Goal: Transaction & Acquisition: Purchase product/service

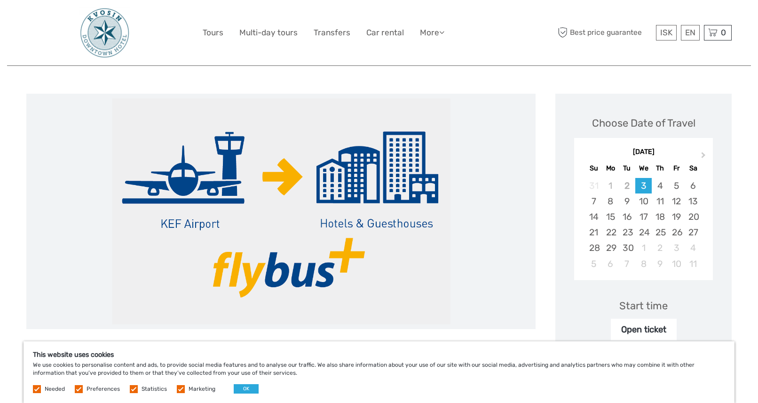
scroll to position [81, 0]
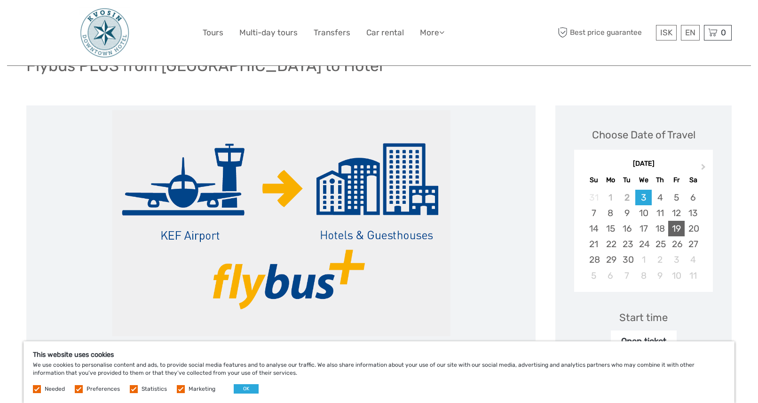
click at [676, 231] on div "19" at bounding box center [676, 229] width 16 height 16
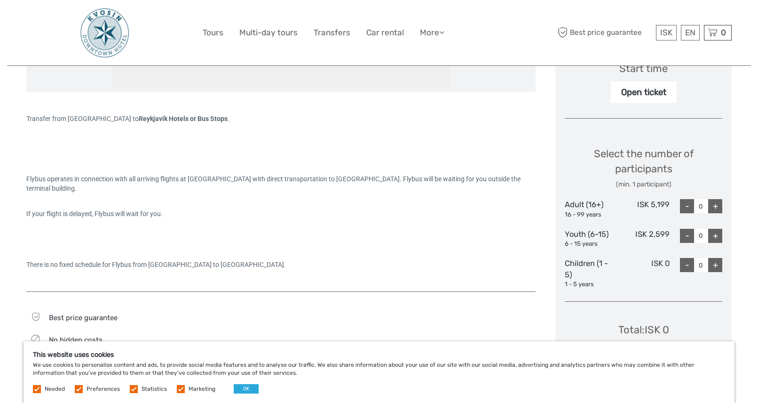
scroll to position [331, 0]
click at [719, 203] on div "+" at bounding box center [715, 205] width 14 height 14
click at [719, 204] on div "+" at bounding box center [715, 205] width 14 height 14
click at [718, 205] on div "+" at bounding box center [715, 205] width 14 height 14
type input "3"
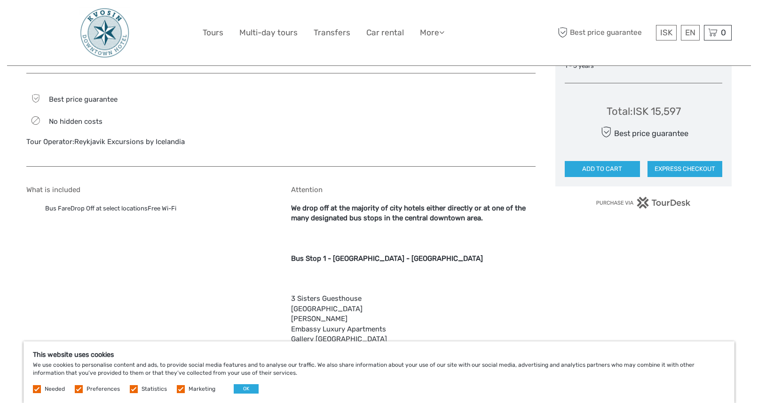
scroll to position [549, 0]
click at [627, 172] on button "ADD TO CART" at bounding box center [602, 168] width 75 height 16
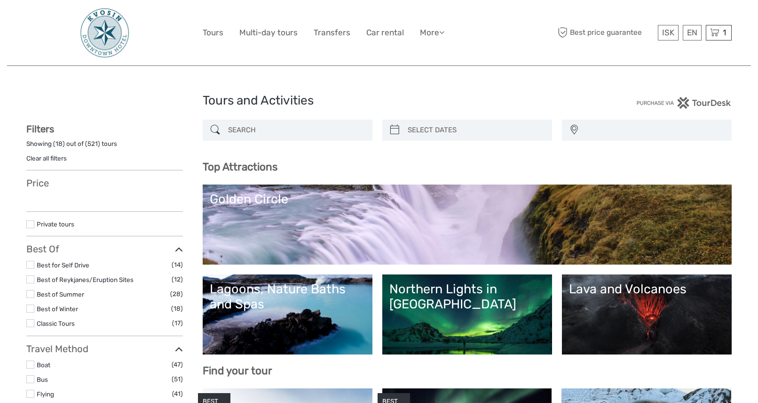
select select
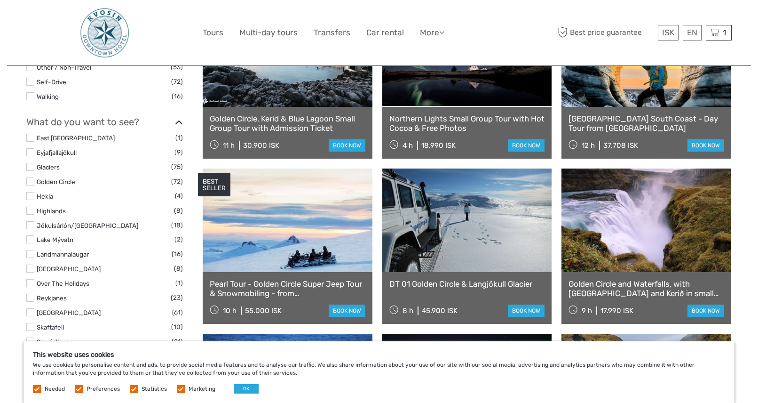
scroll to position [342, 0]
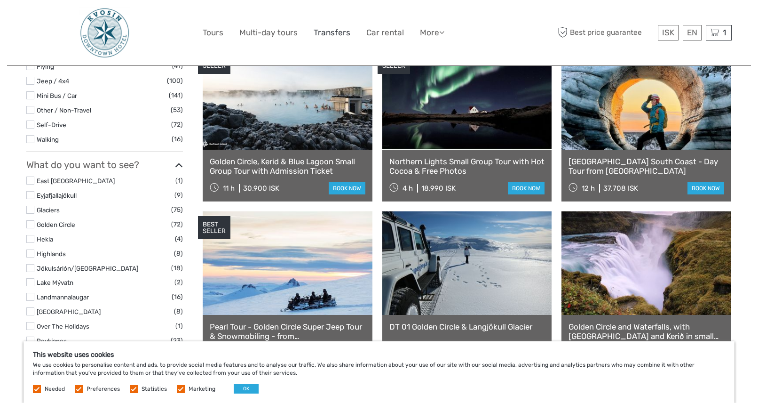
click at [325, 31] on link "Transfers" at bounding box center [332, 33] width 37 height 14
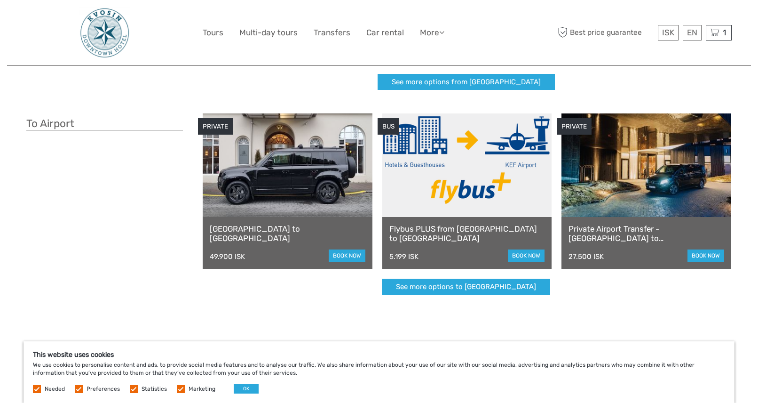
scroll to position [214, 0]
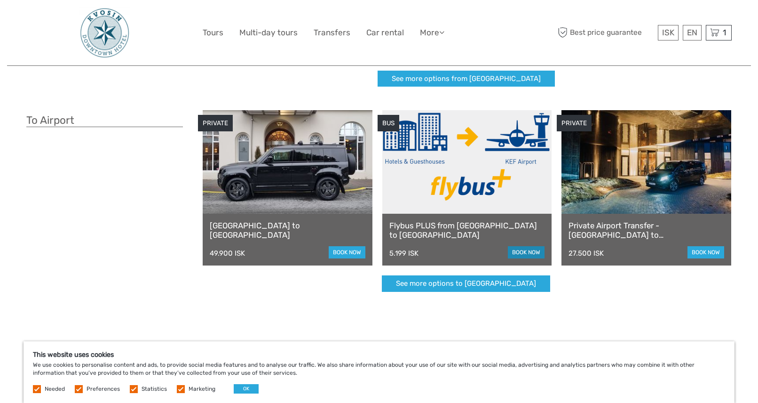
click at [518, 248] on link "book now" at bounding box center [526, 252] width 37 height 12
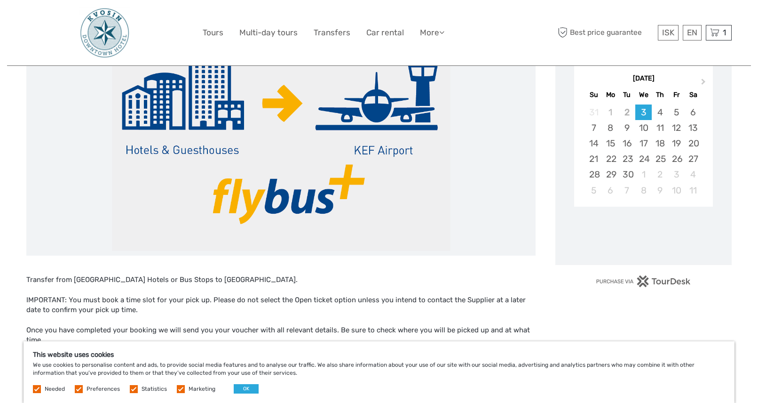
scroll to position [201, 0]
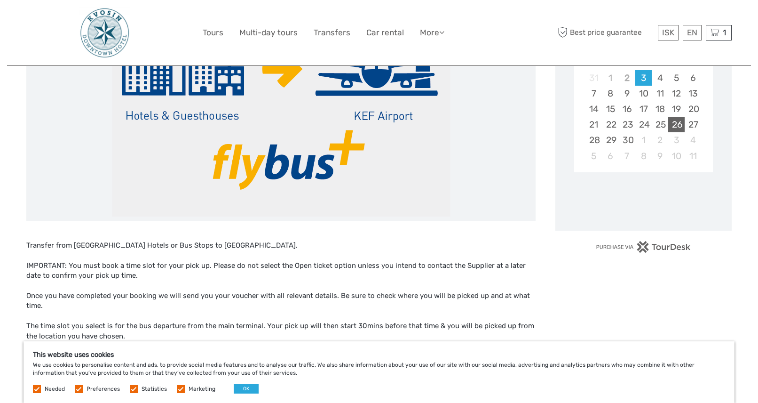
click at [679, 123] on div "26" at bounding box center [676, 125] width 16 height 16
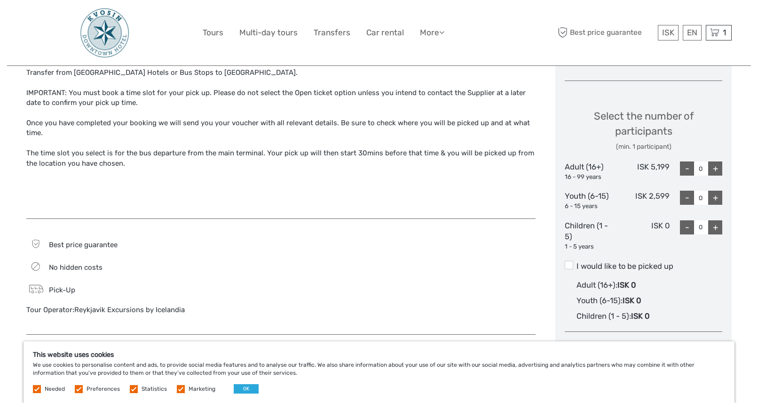
scroll to position [314, 0]
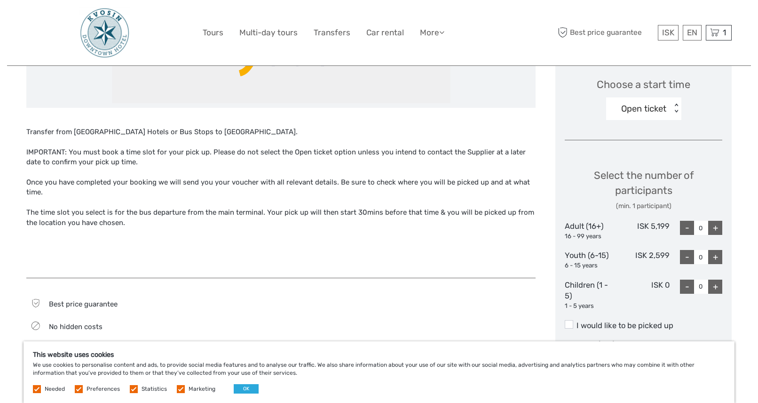
click at [712, 229] on div "+" at bounding box center [715, 228] width 14 height 14
click at [646, 110] on div "Open ticket" at bounding box center [643, 109] width 45 height 12
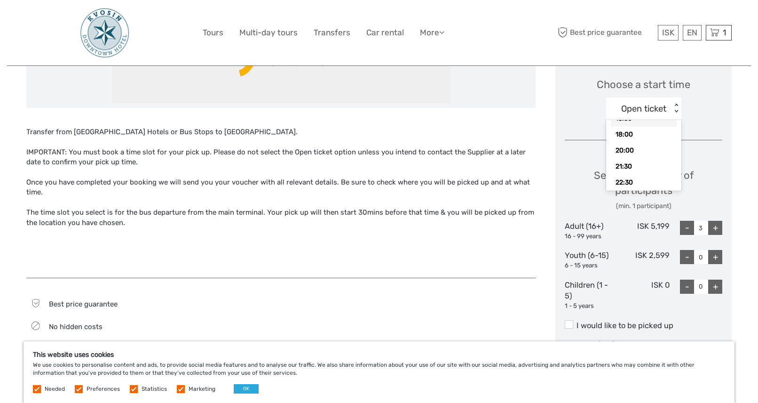
click at [629, 123] on div "16:30" at bounding box center [644, 119] width 66 height 16
click at [658, 108] on div "16:30" at bounding box center [638, 109] width 65 height 14
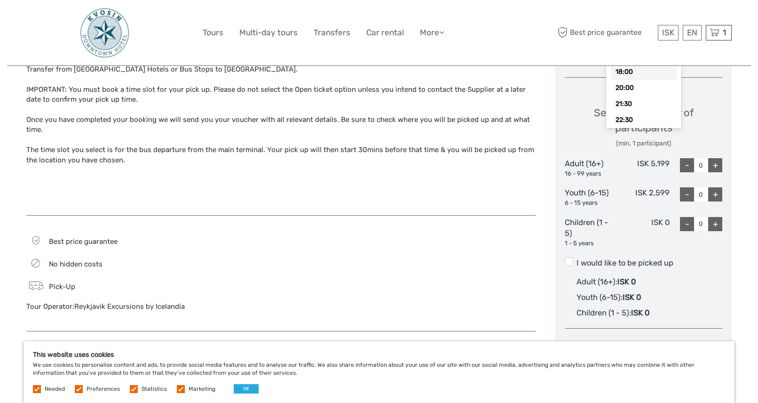
scroll to position [374, 0]
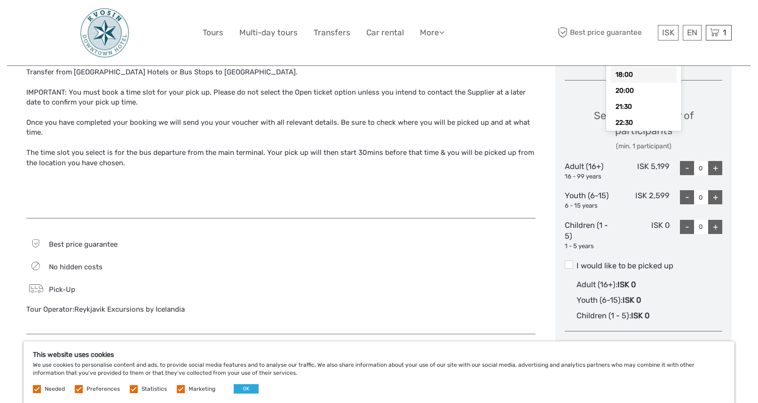
click at [595, 220] on div "Children (1 - 5) 1 - 5 years" at bounding box center [591, 235] width 53 height 31
click at [573, 266] on label "I would like to be picked up" at bounding box center [644, 265] width 158 height 11
click at [577, 262] on input "I would like to be picked up" at bounding box center [577, 262] width 0 height 0
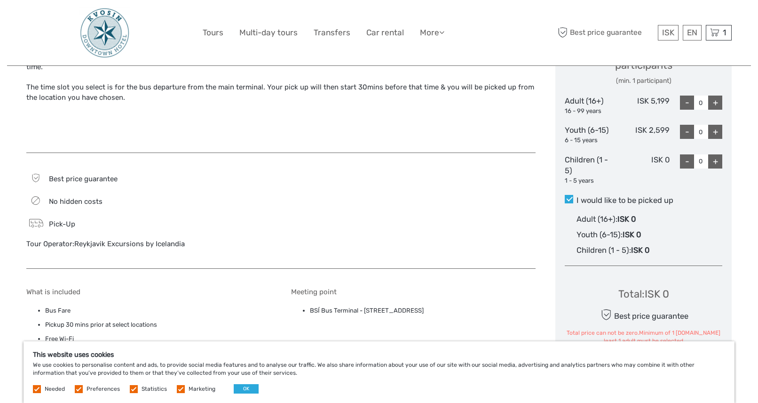
scroll to position [439, 0]
click at [715, 103] on div "+" at bounding box center [715, 103] width 14 height 14
type input "3"
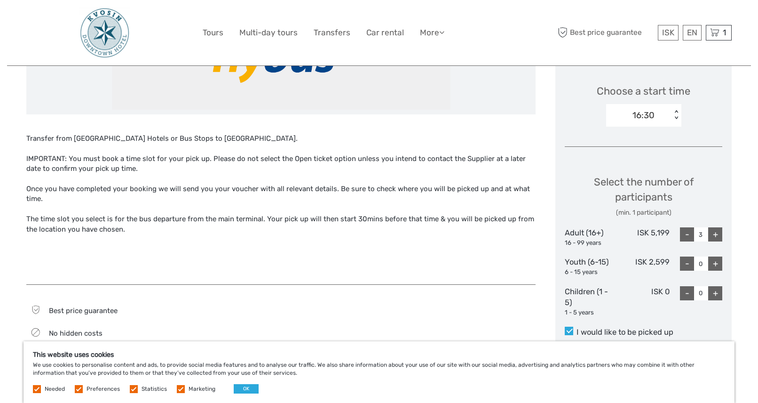
scroll to position [305, 0]
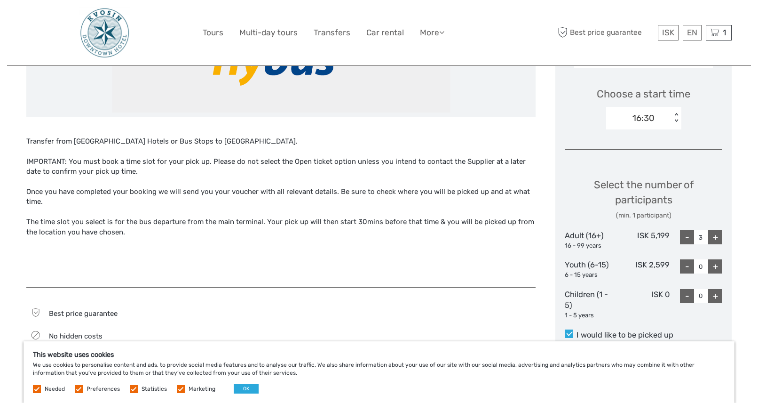
click at [639, 121] on div "16:30" at bounding box center [644, 118] width 22 height 12
click at [636, 170] on div "16:30" at bounding box center [644, 173] width 66 height 16
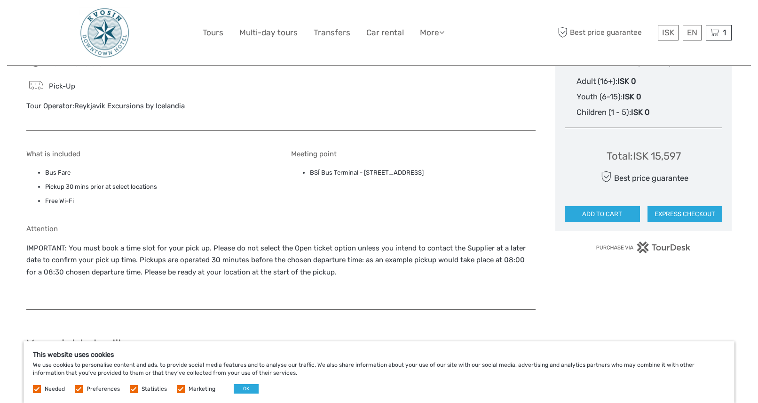
scroll to position [580, 0]
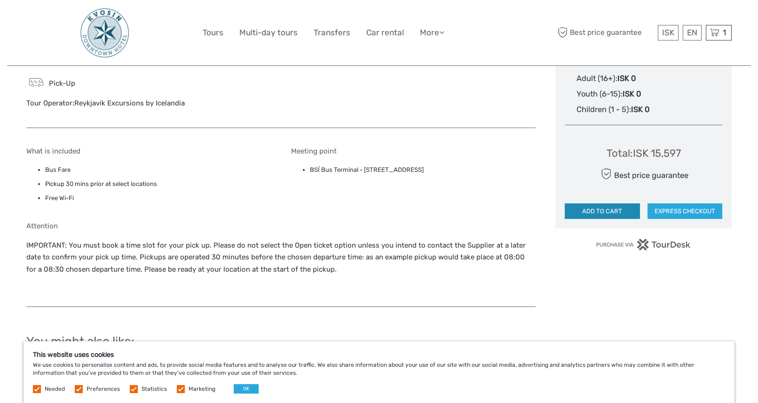
click at [627, 212] on button "ADD TO CART" at bounding box center [602, 211] width 75 height 16
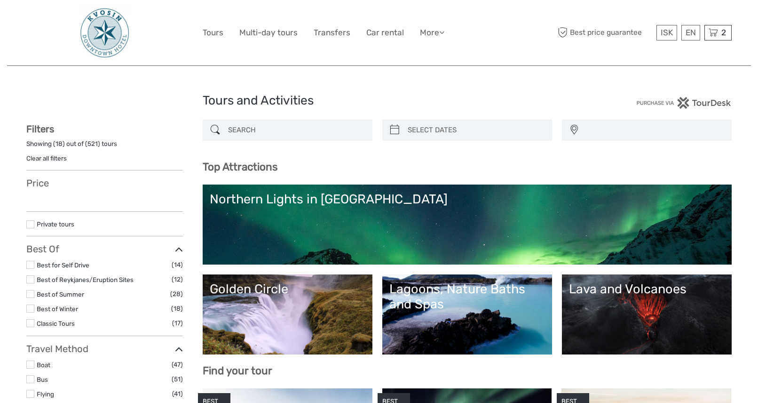
select select
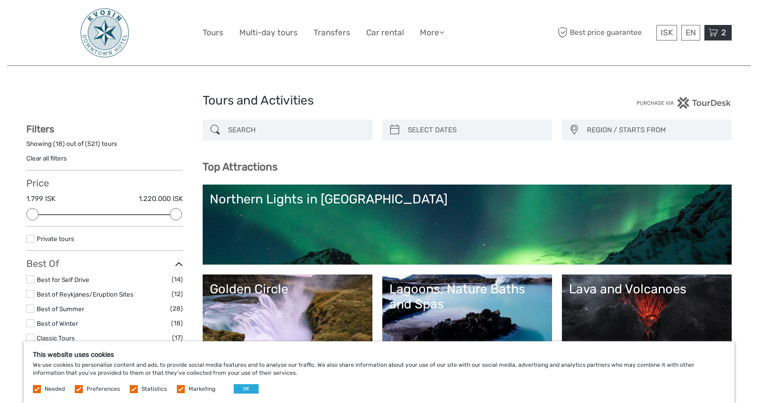
click at [722, 36] on span "2" at bounding box center [724, 32] width 8 height 9
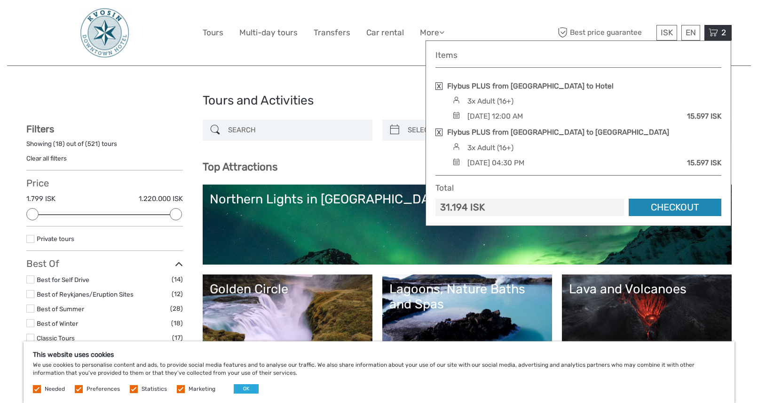
click at [643, 214] on link "Checkout" at bounding box center [675, 206] width 93 height 17
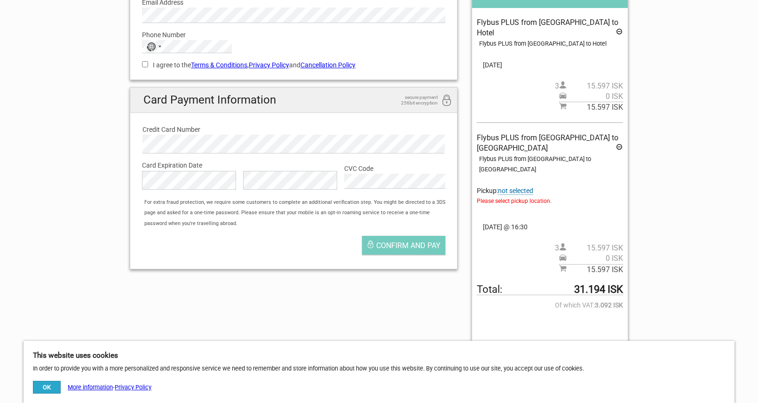
scroll to position [155, 0]
click at [522, 188] on span "not selected" at bounding box center [515, 192] width 35 height 8
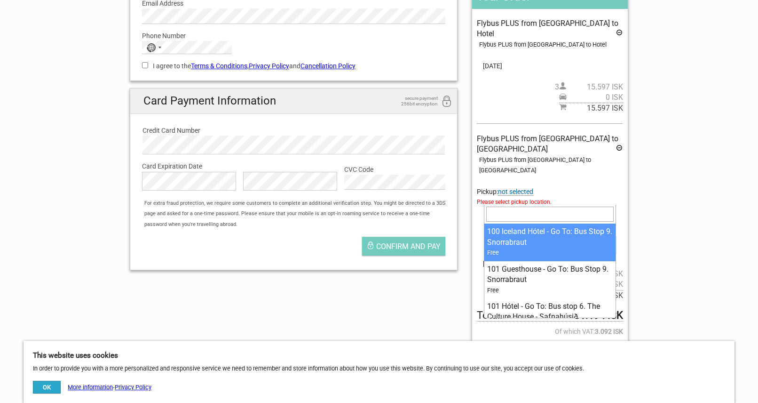
click at [518, 212] on span at bounding box center [550, 218] width 132 height 13
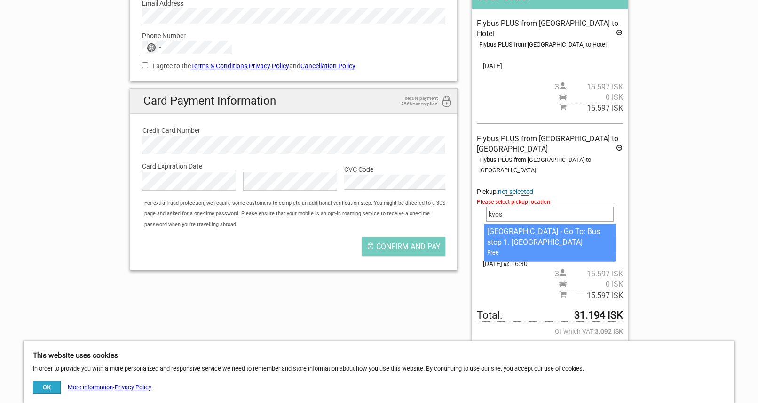
type input "kvos"
select select "1093362"
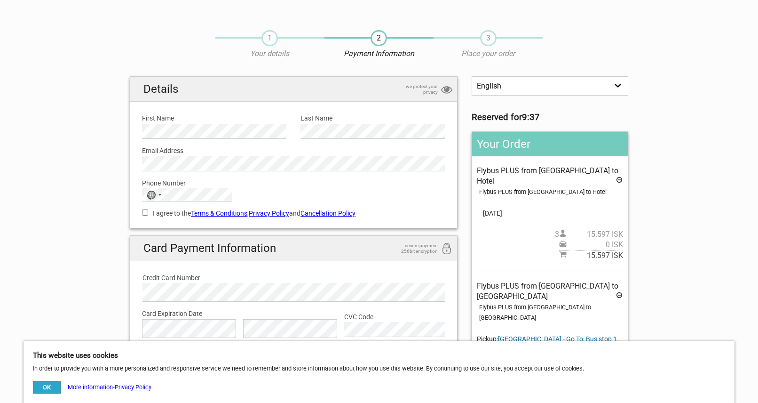
scroll to position [0, 0]
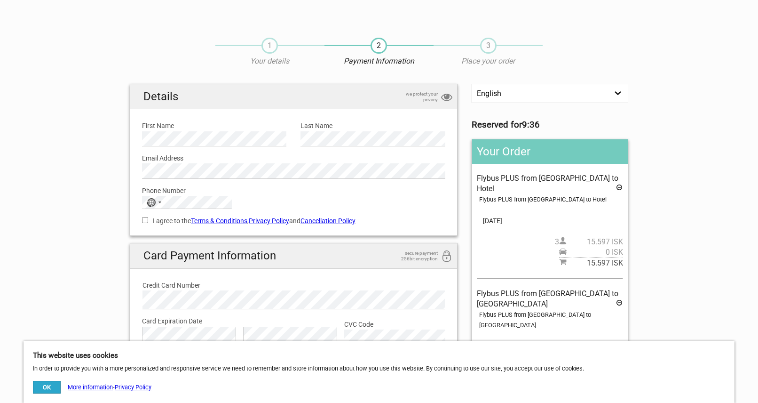
click at [555, 94] on select "English Español Deutsch" at bounding box center [550, 93] width 157 height 19
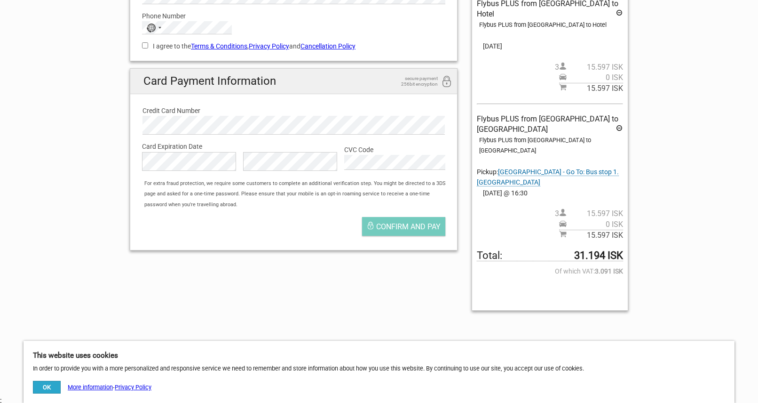
scroll to position [176, 0]
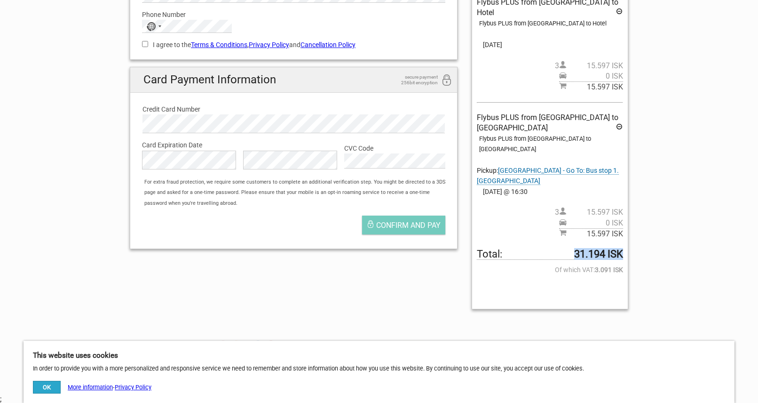
drag, startPoint x: 573, startPoint y: 232, endPoint x: 620, endPoint y: 231, distance: 46.6
click at [621, 249] on strong "31.194 ISK" at bounding box center [598, 254] width 49 height 10
copy strong "31.194 ISK"
